Goal: Find specific page/section: Find specific page/section

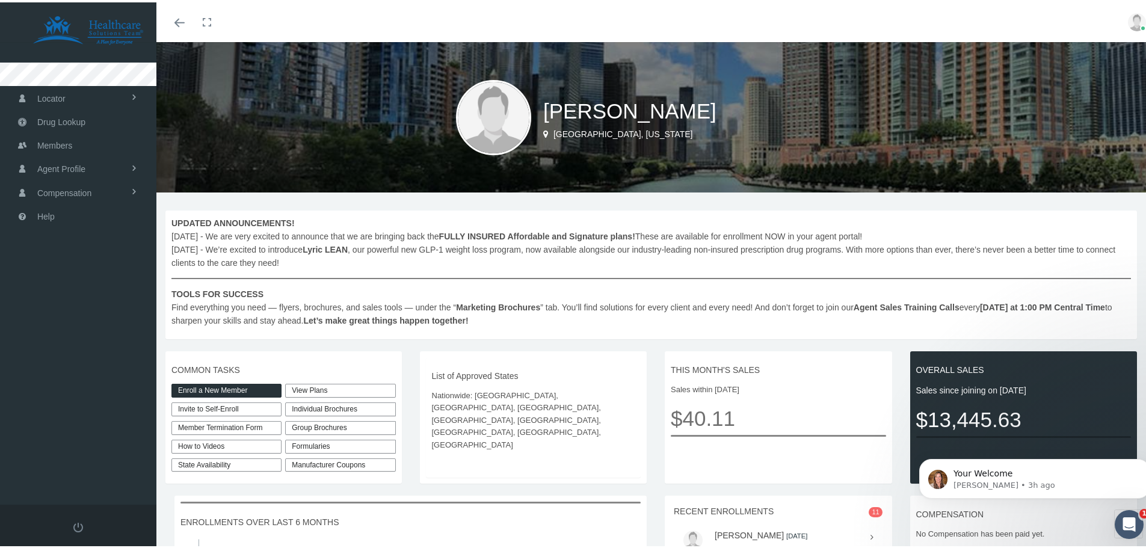
click at [319, 384] on link "View Plans" at bounding box center [340, 388] width 110 height 14
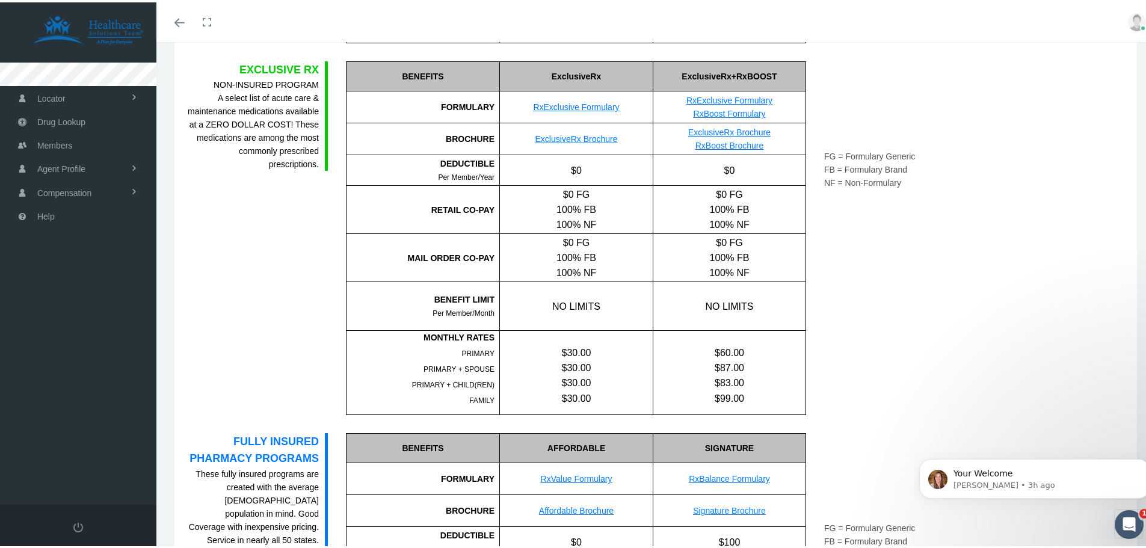
scroll to position [241, 0]
